Goal: Find specific page/section: Find specific page/section

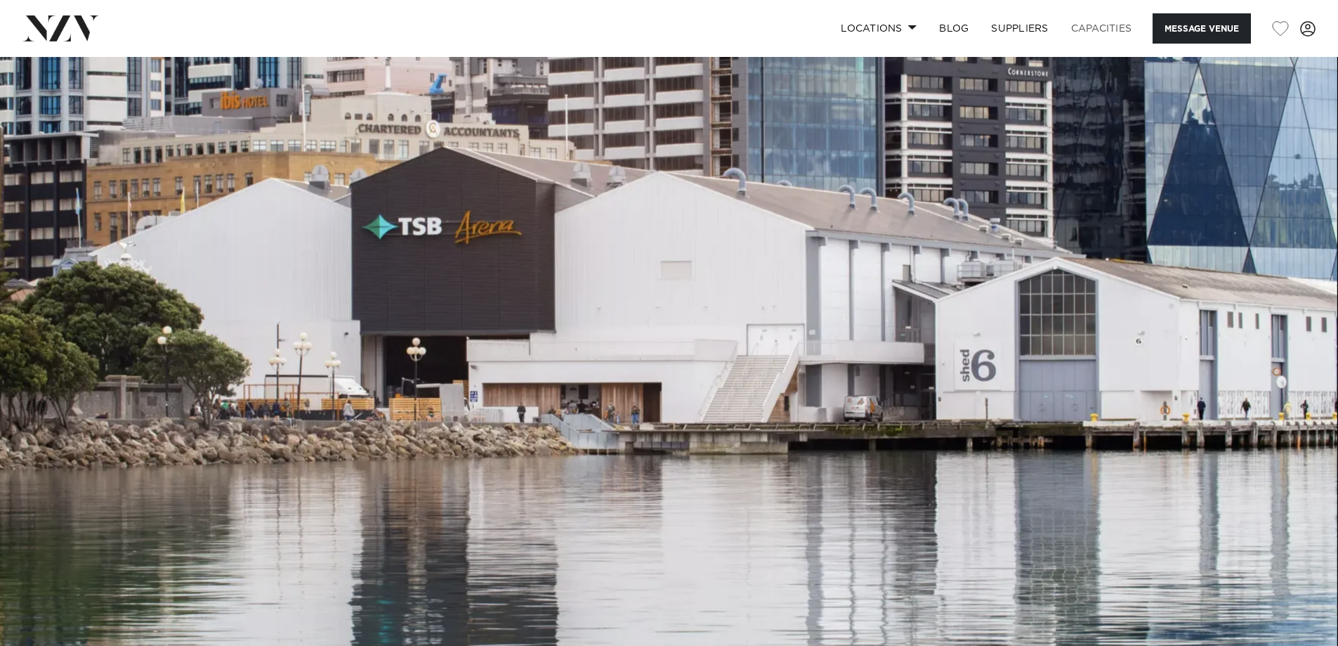
click at [1105, 26] on link "Capacities" at bounding box center [1102, 28] width 84 height 30
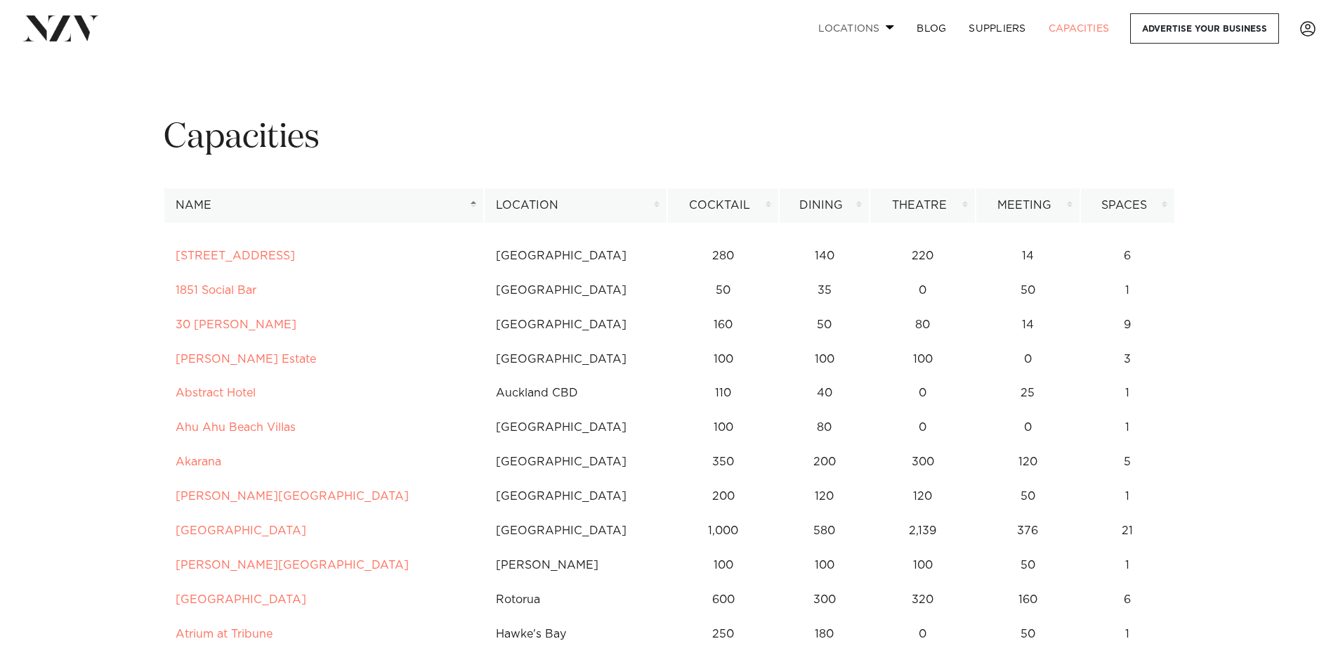
click at [861, 27] on link "Locations" at bounding box center [856, 28] width 98 height 30
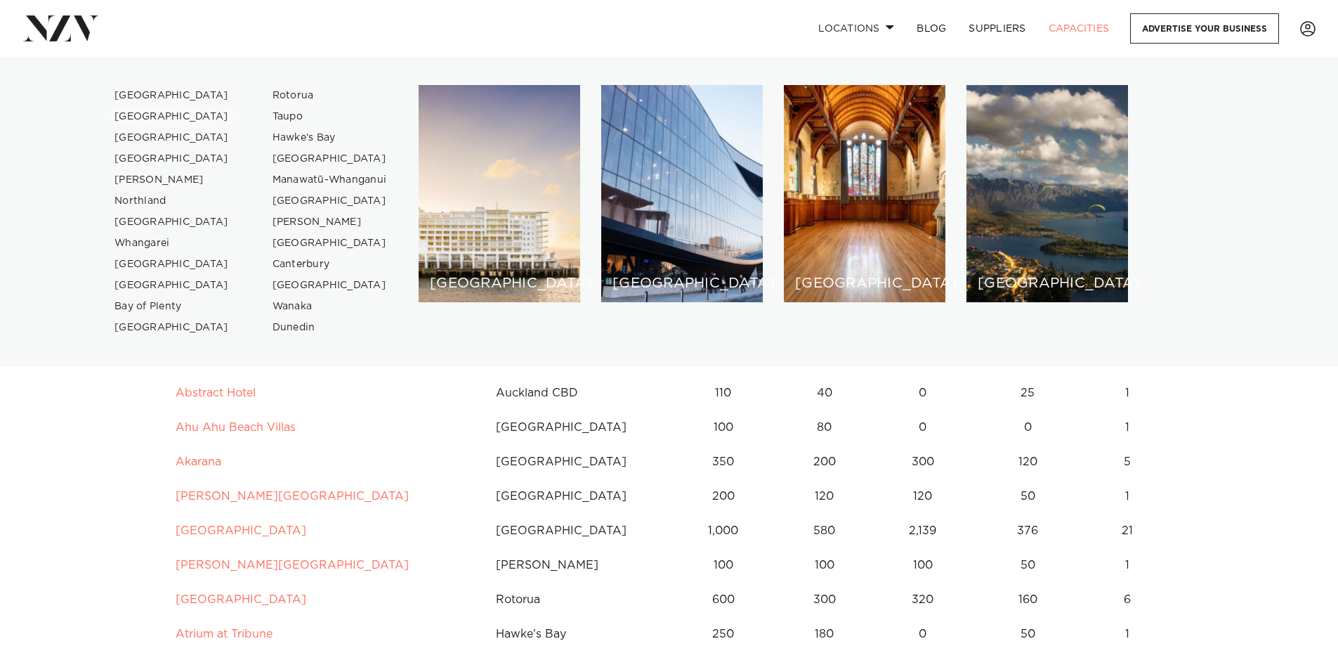
click at [131, 115] on link "[GEOGRAPHIC_DATA]" at bounding box center [171, 116] width 137 height 21
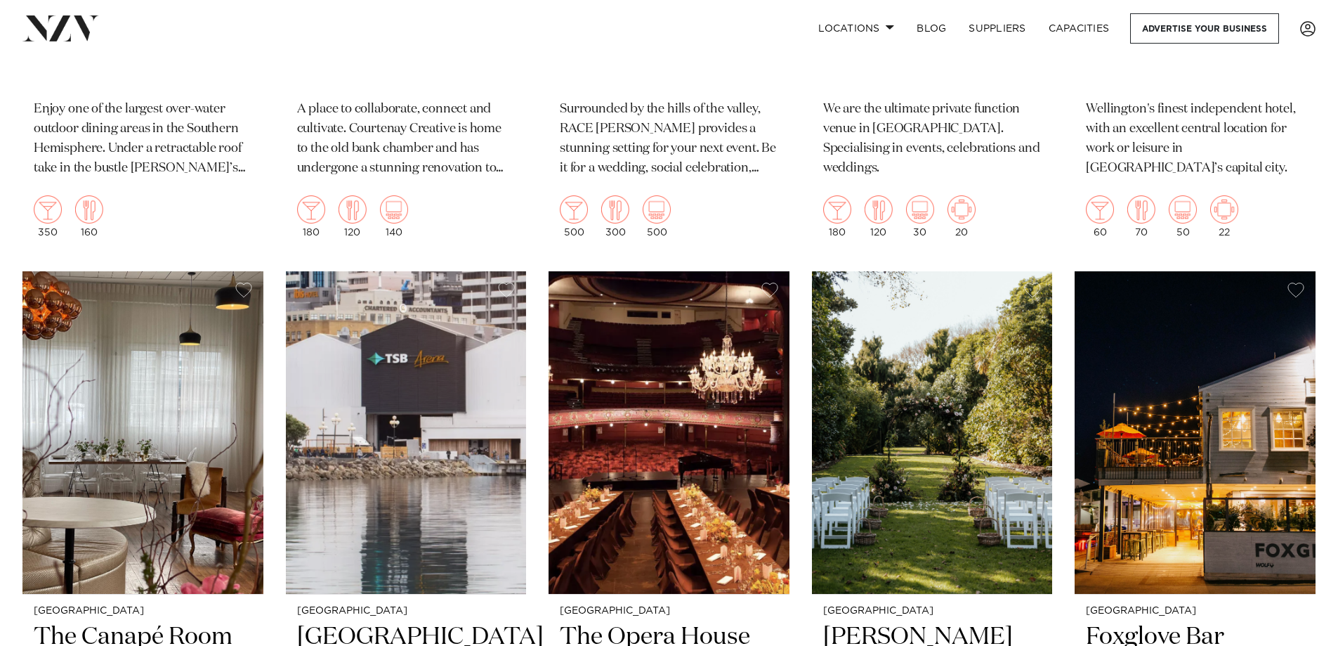
scroll to position [4170, 0]
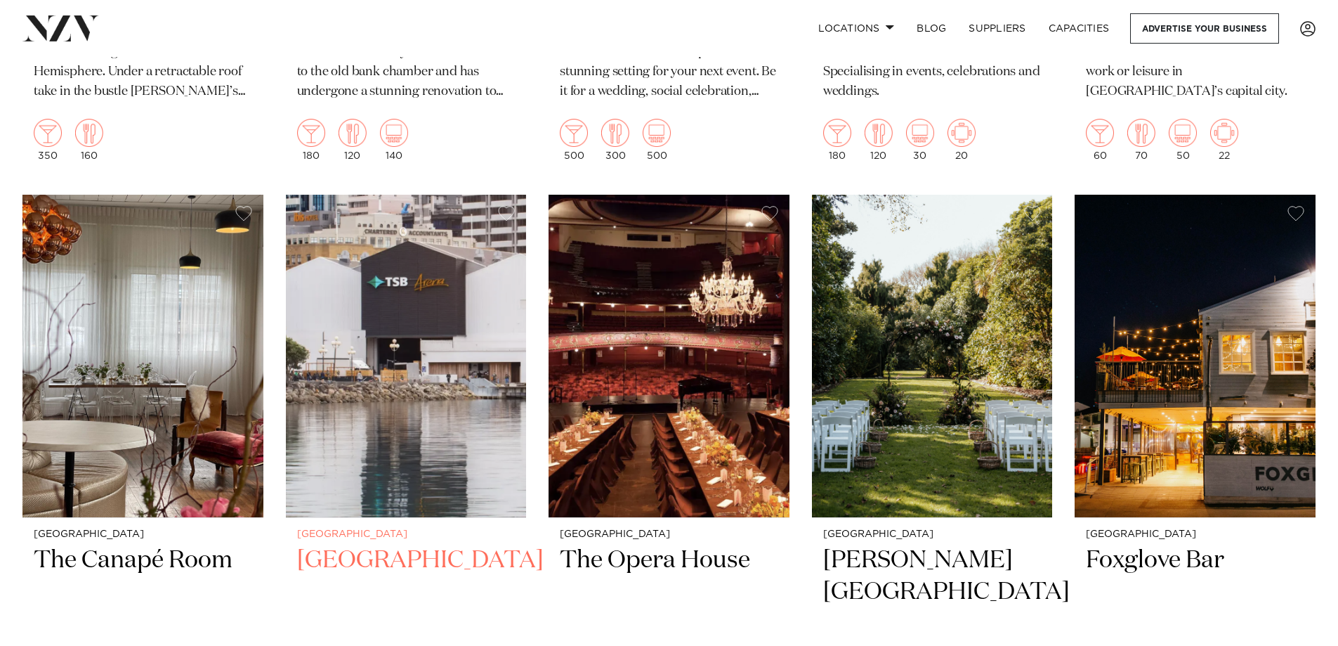
click at [436, 351] on img at bounding box center [406, 356] width 241 height 323
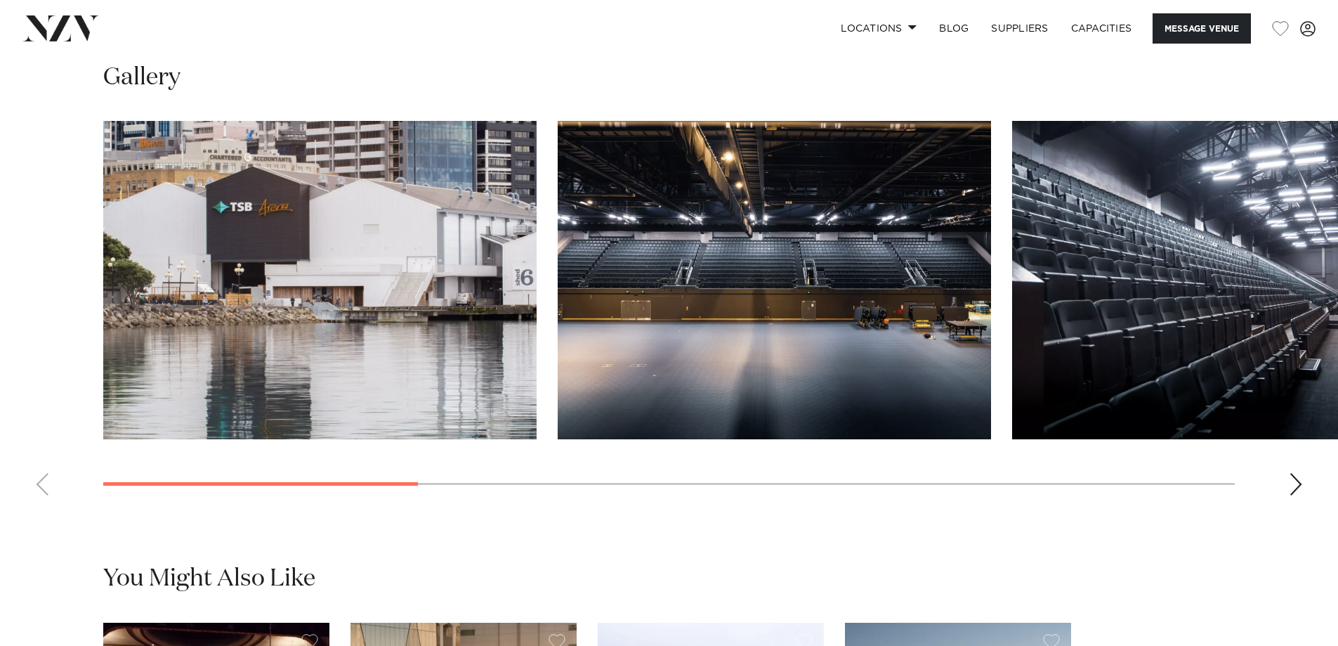
scroll to position [1413, 0]
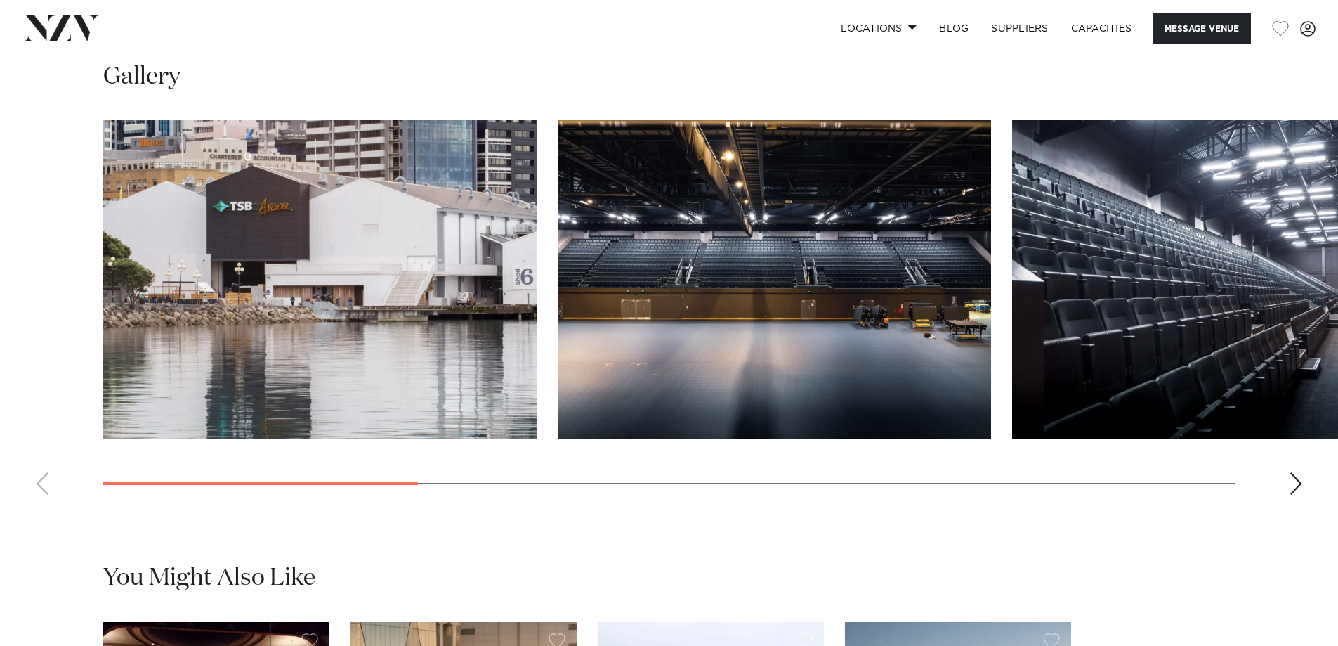
click at [1298, 495] on div "Next slide" at bounding box center [1296, 483] width 14 height 22
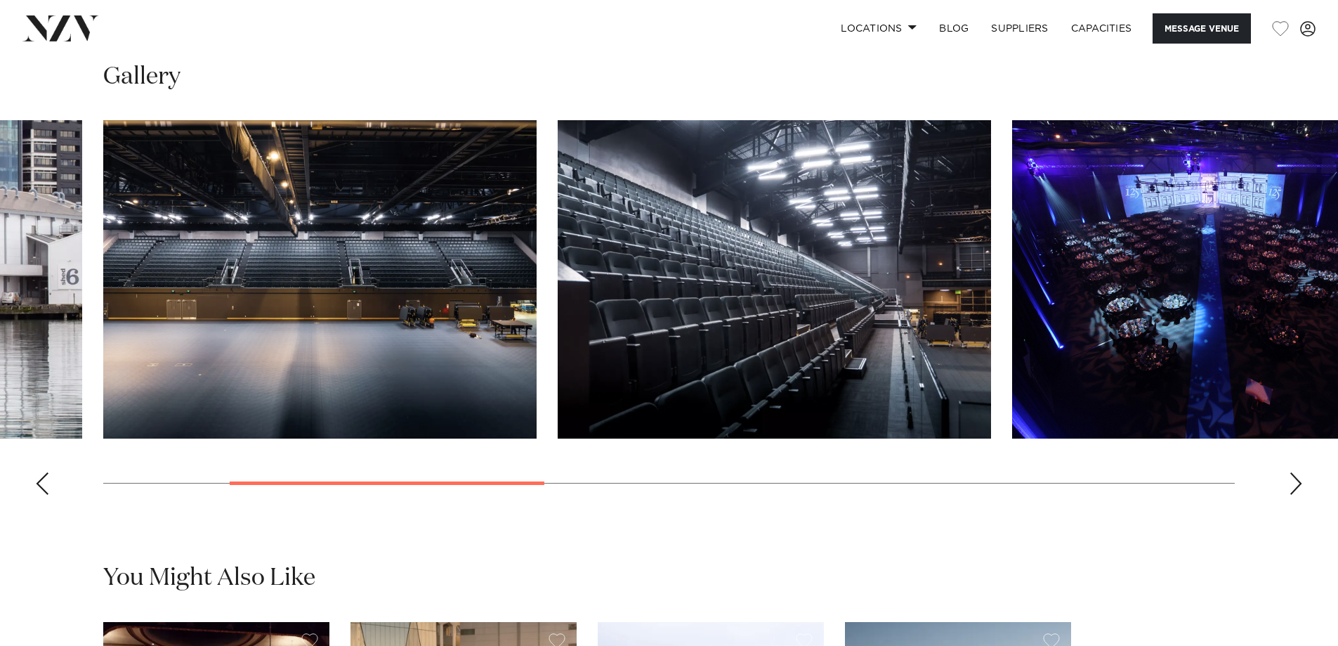
click at [1298, 495] on div "Next slide" at bounding box center [1296, 483] width 14 height 22
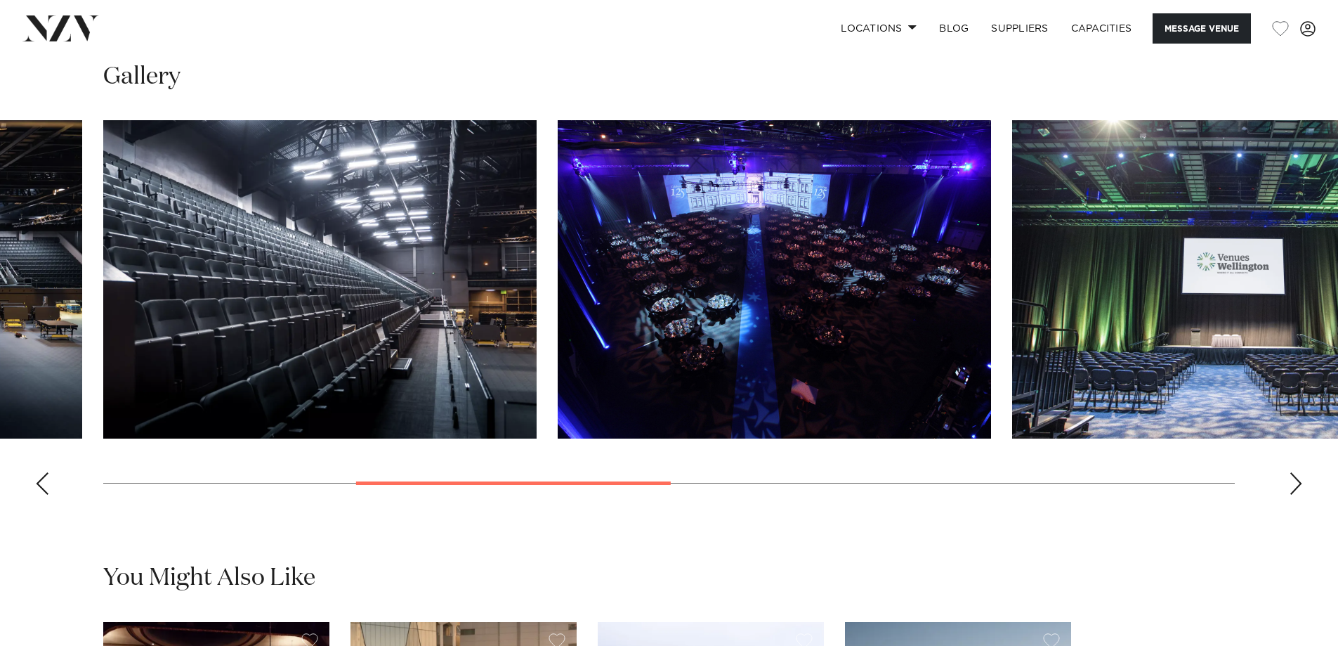
click at [1298, 495] on div "Next slide" at bounding box center [1296, 483] width 14 height 22
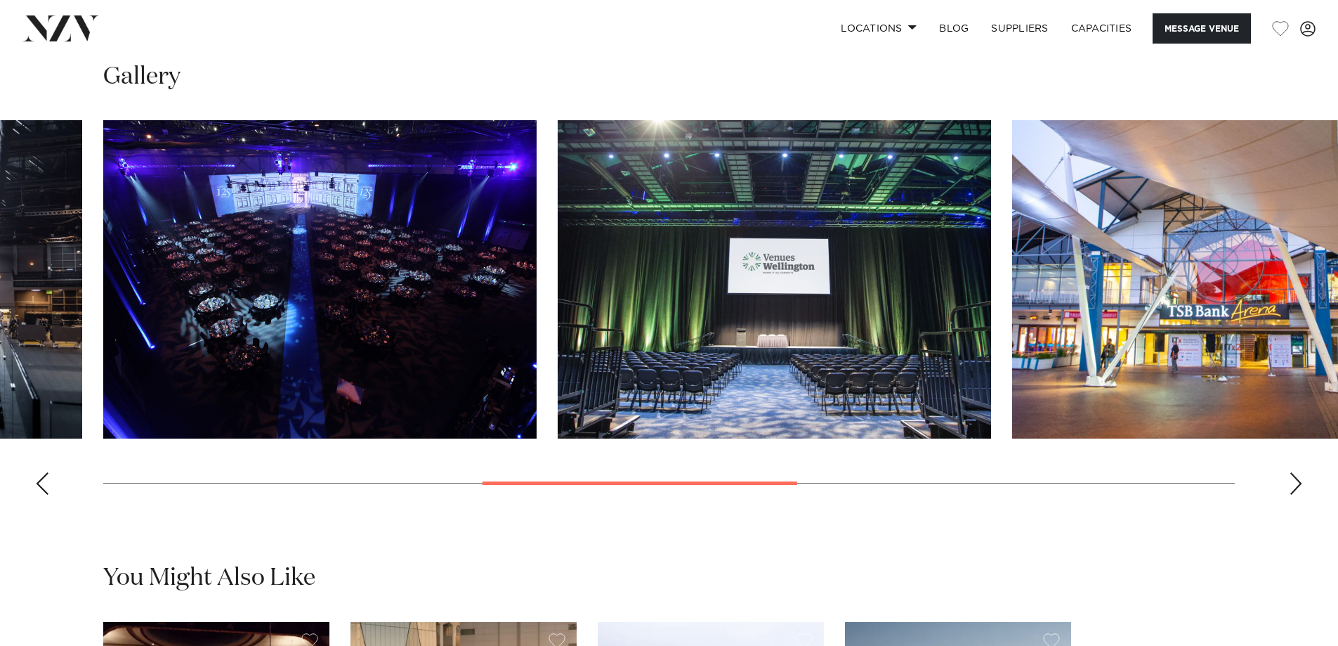
click at [1298, 495] on div "Next slide" at bounding box center [1296, 483] width 14 height 22
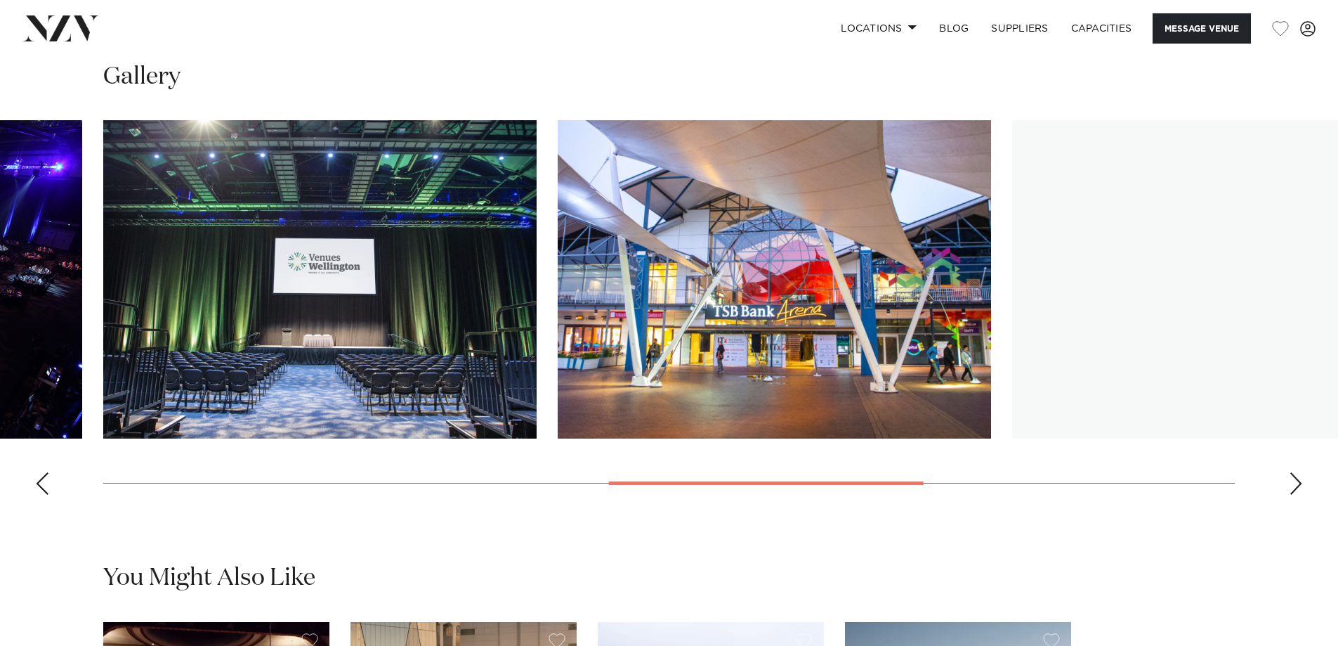
click at [1298, 495] on div "Next slide" at bounding box center [1296, 483] width 14 height 22
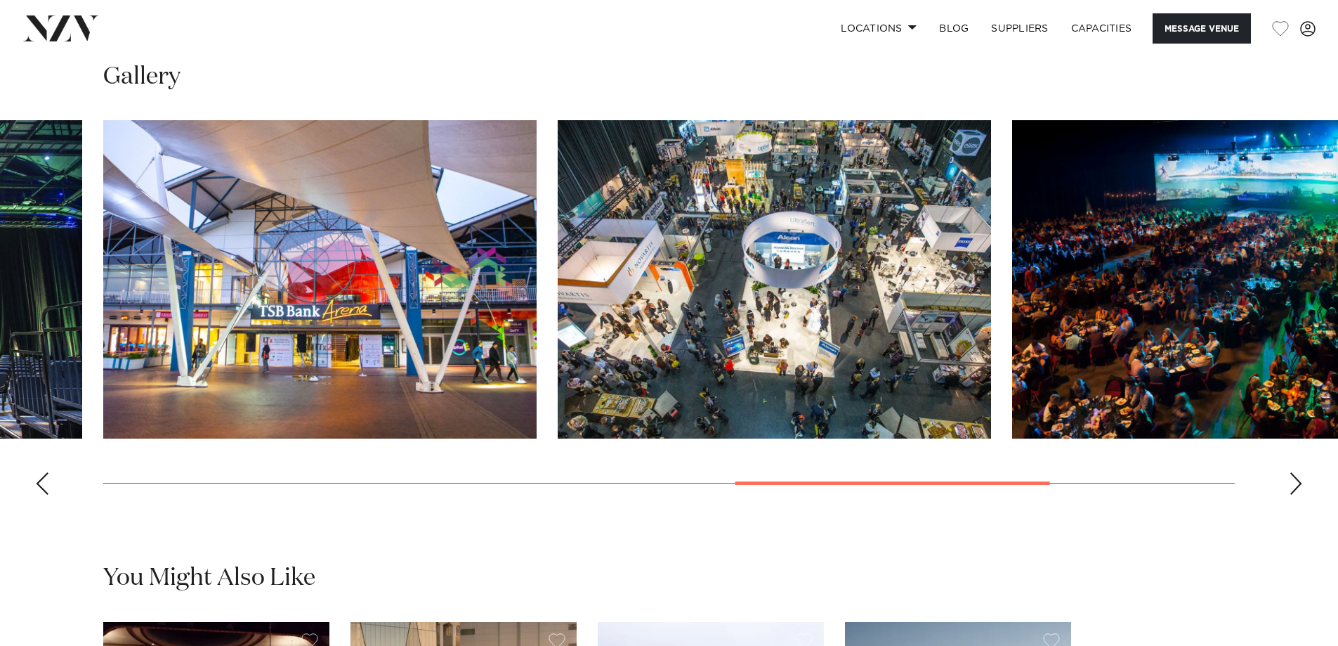
click at [1298, 495] on div "Next slide" at bounding box center [1296, 483] width 14 height 22
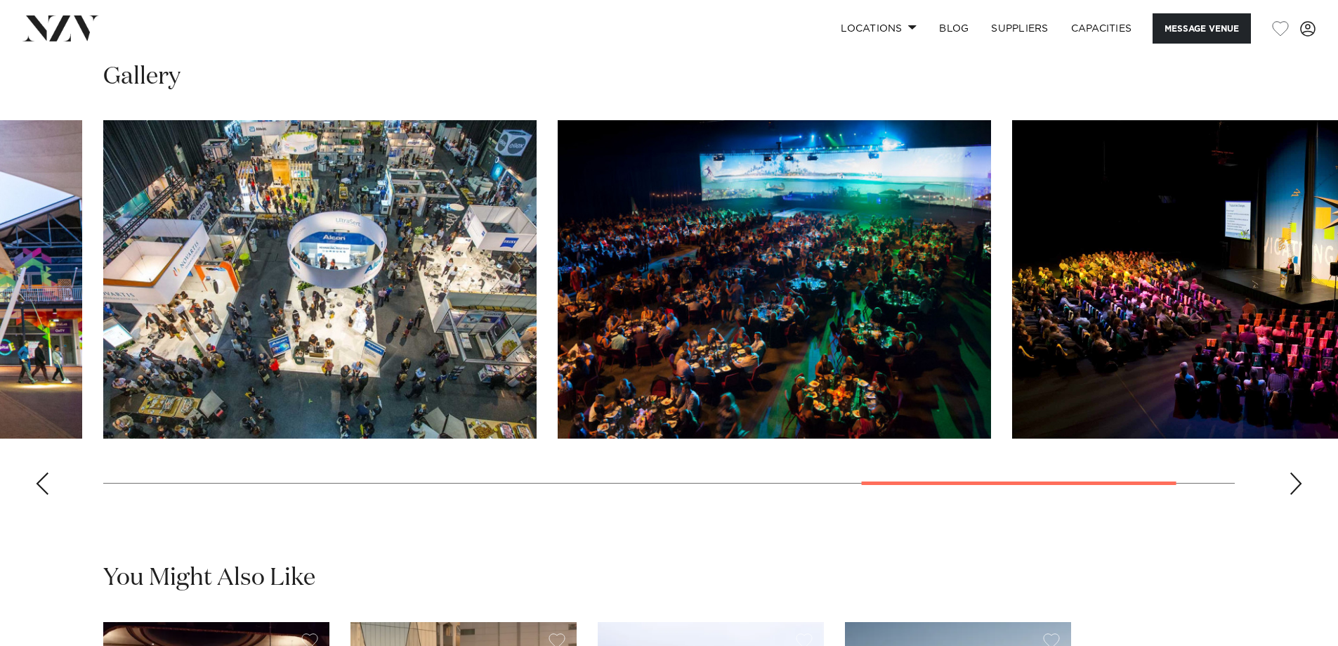
click at [1298, 495] on div "Next slide" at bounding box center [1296, 483] width 14 height 22
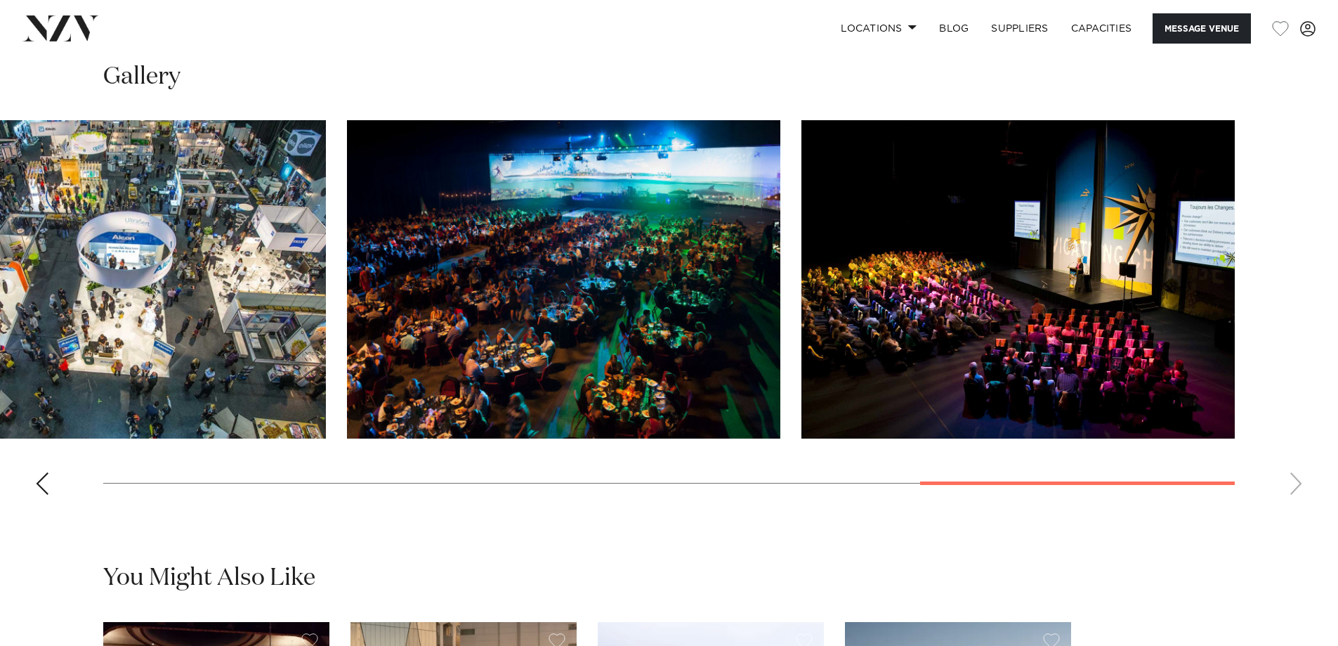
click at [1298, 506] on swiper-container at bounding box center [669, 313] width 1338 height 386
